Goal: Task Accomplishment & Management: Manage account settings

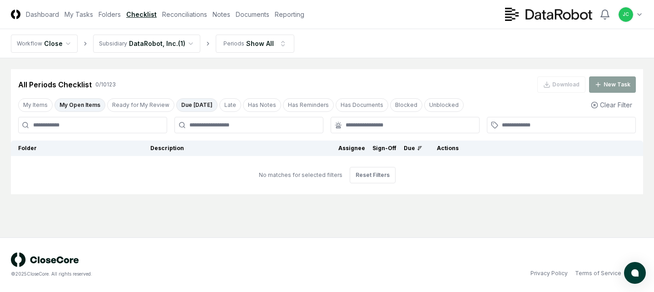
click at [88, 104] on button "My Open Items" at bounding box center [80, 105] width 51 height 14
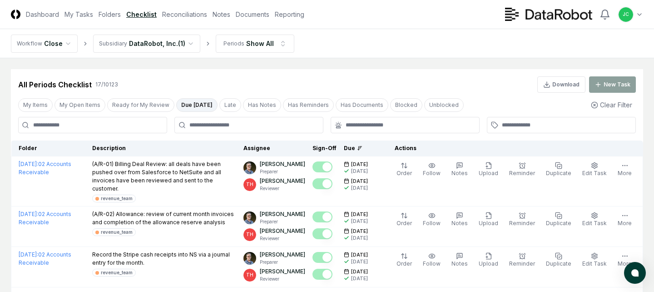
click at [198, 104] on button "Due [DATE]" at bounding box center [196, 105] width 41 height 14
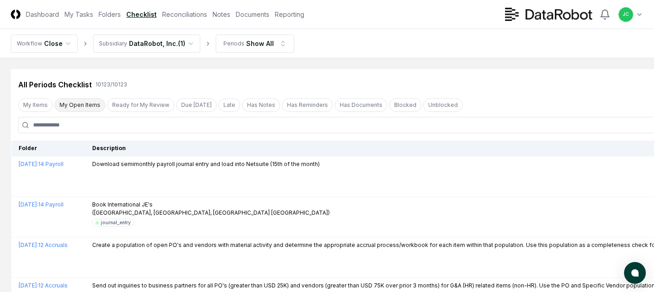
click at [92, 102] on button "My Open Items" at bounding box center [80, 105] width 51 height 14
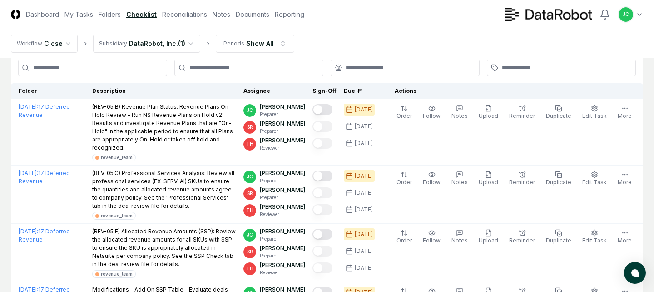
scroll to position [58, 0]
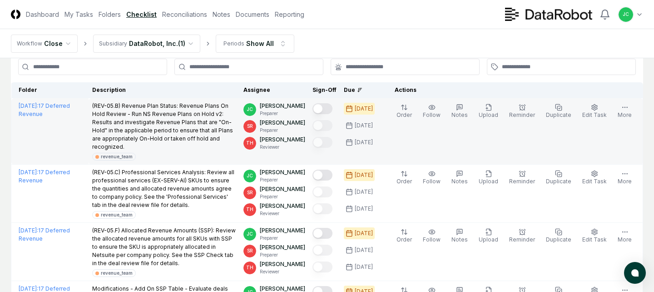
click at [333, 107] on button "Mark complete" at bounding box center [323, 108] width 20 height 11
click at [333, 109] on button "Mark complete" at bounding box center [323, 108] width 20 height 11
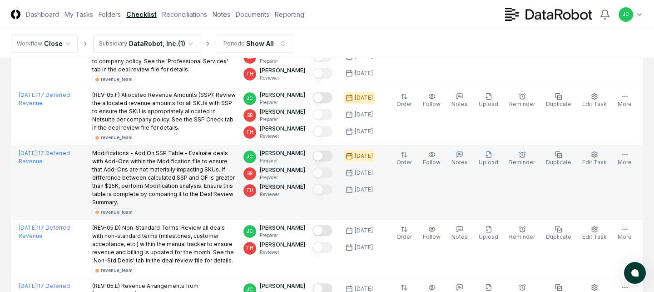
scroll to position [196, 0]
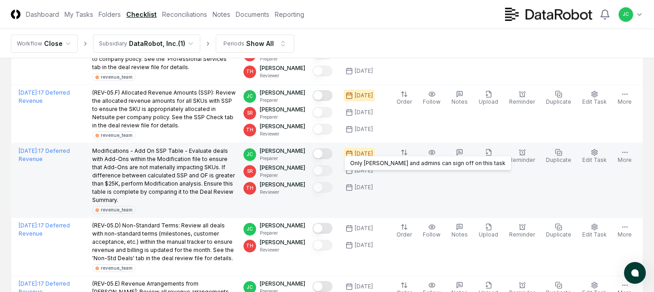
click at [331, 148] on button "Mark complete" at bounding box center [323, 153] width 20 height 11
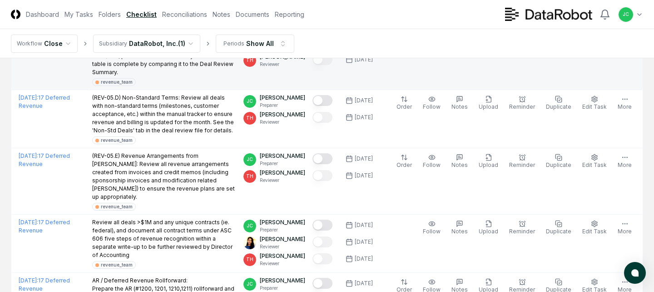
scroll to position [324, 0]
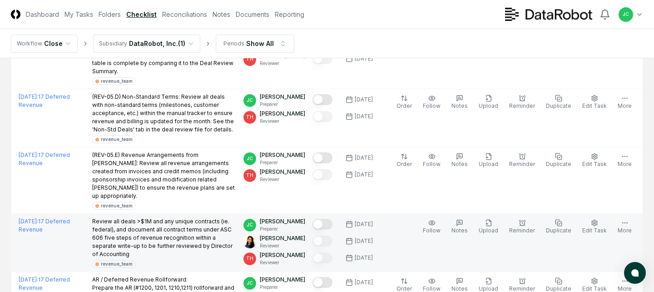
click at [329, 219] on button "Mark complete" at bounding box center [323, 224] width 20 height 11
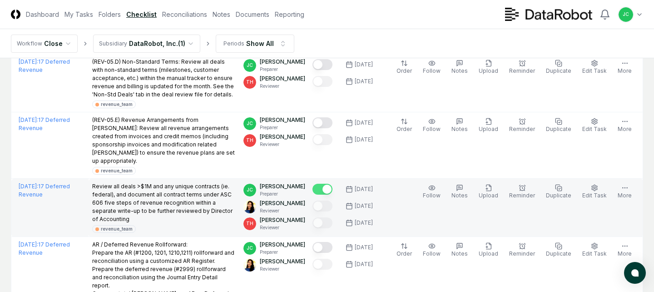
scroll to position [369, 0]
